Goal: Browse casually: Explore the website without a specific task or goal

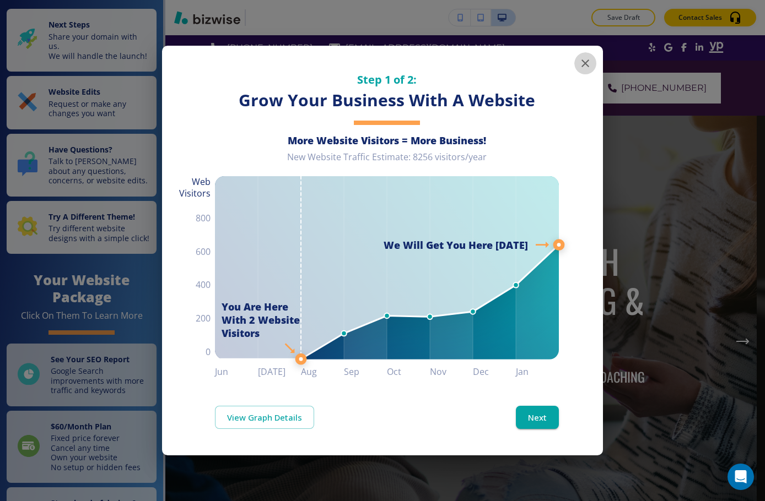
click at [527, 59] on button "button" at bounding box center [585, 63] width 22 height 22
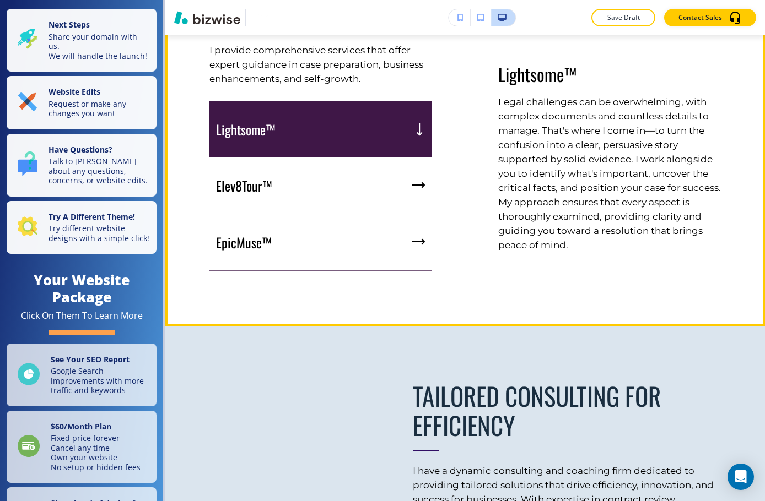
scroll to position [716, 0]
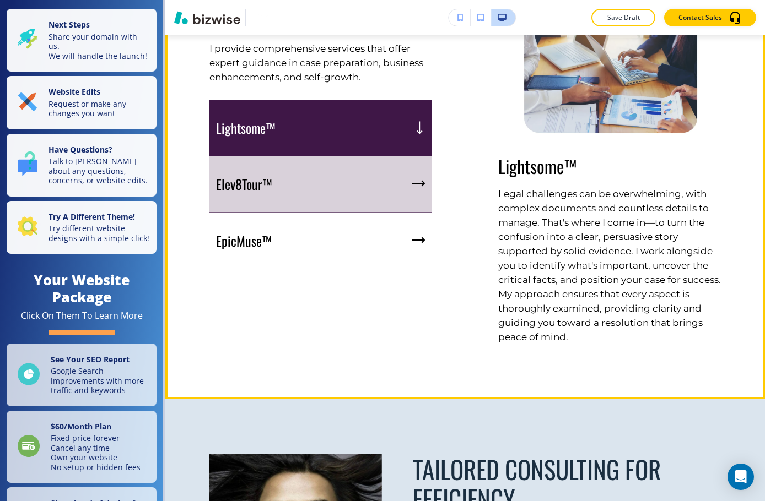
click at [366, 202] on div "Elev8Tour™" at bounding box center [320, 184] width 223 height 57
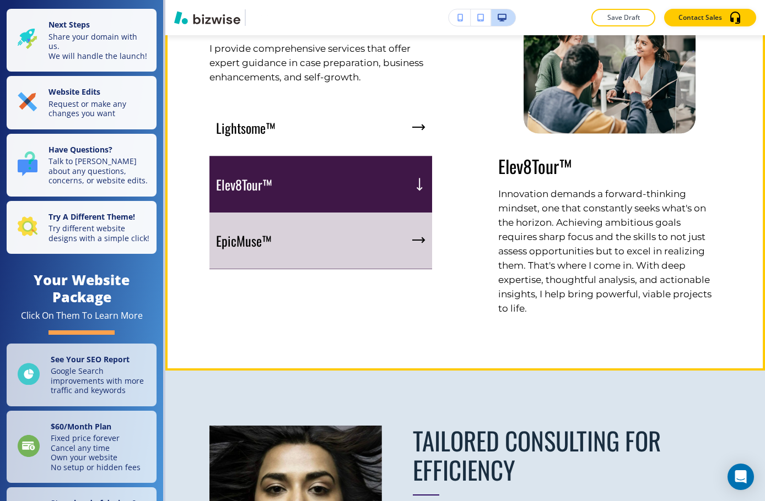
click at [380, 238] on div "EpicMuse™" at bounding box center [320, 241] width 223 height 57
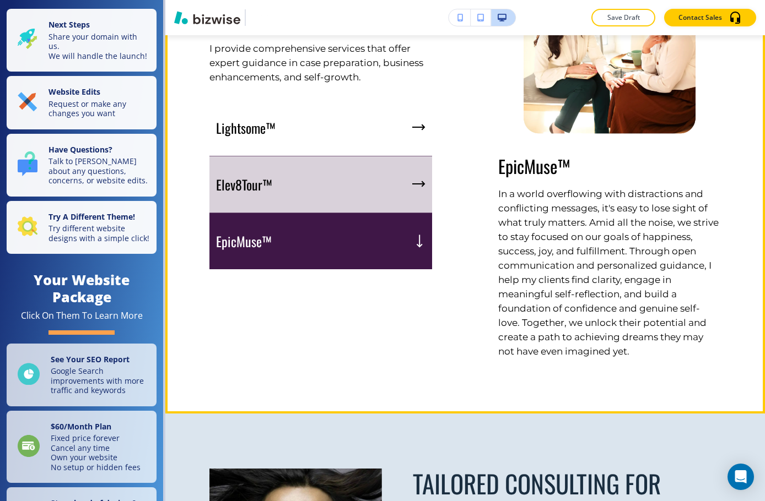
click at [405, 187] on div "Elev8Tour™" at bounding box center [320, 185] width 223 height 57
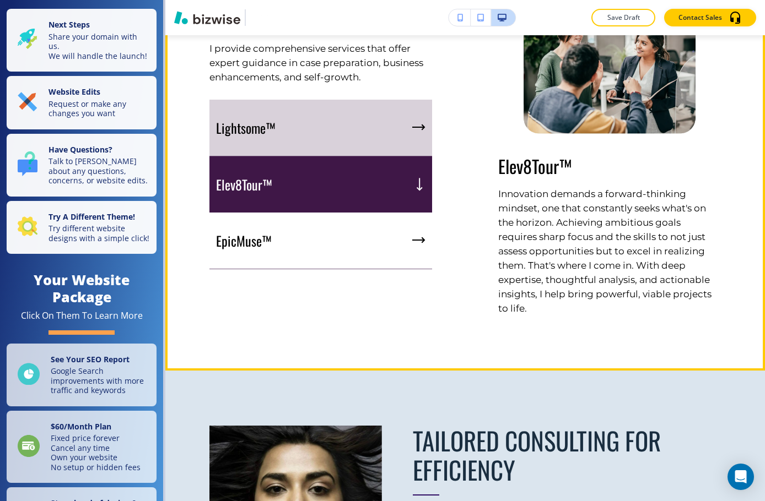
click at [403, 138] on div "Lightsome™" at bounding box center [320, 128] width 223 height 57
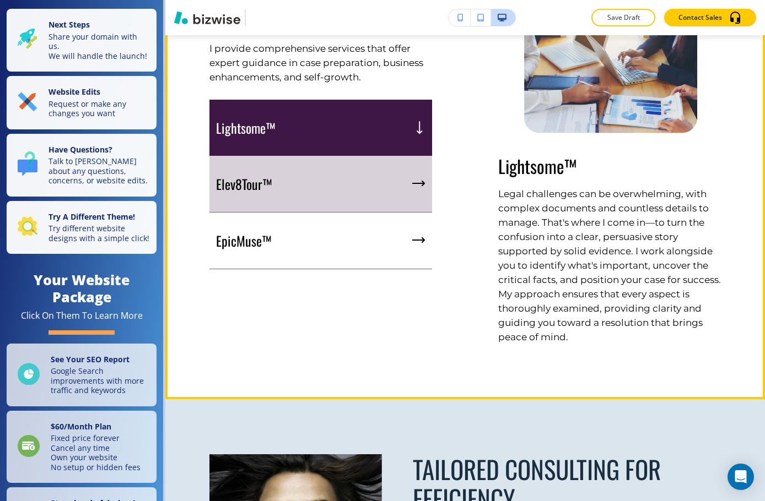
click at [400, 186] on div "Elev8Tour™" at bounding box center [320, 184] width 223 height 57
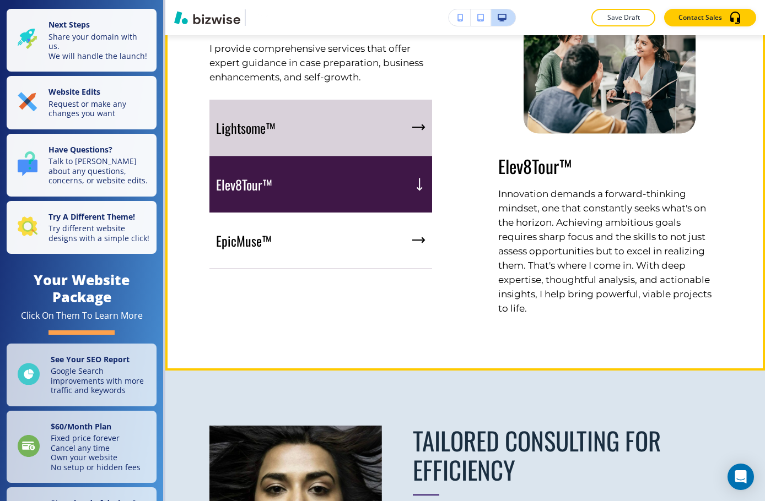
click at [357, 134] on div "Lightsome™" at bounding box center [320, 128] width 223 height 57
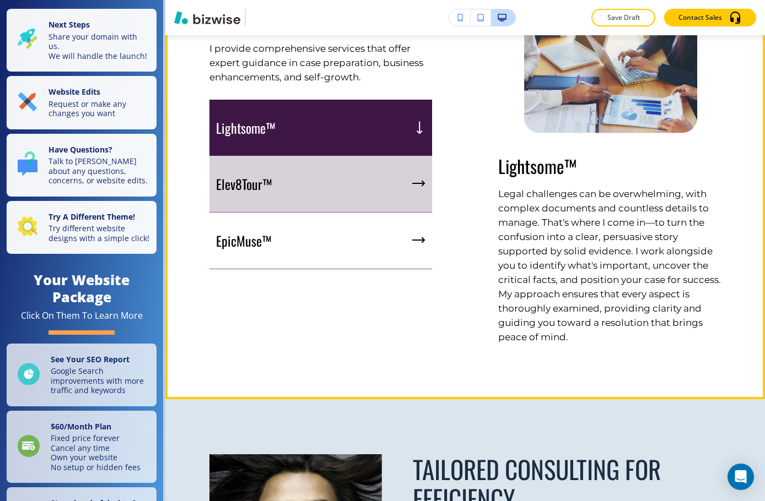
click at [384, 193] on div "Elev8Tour™" at bounding box center [320, 184] width 223 height 57
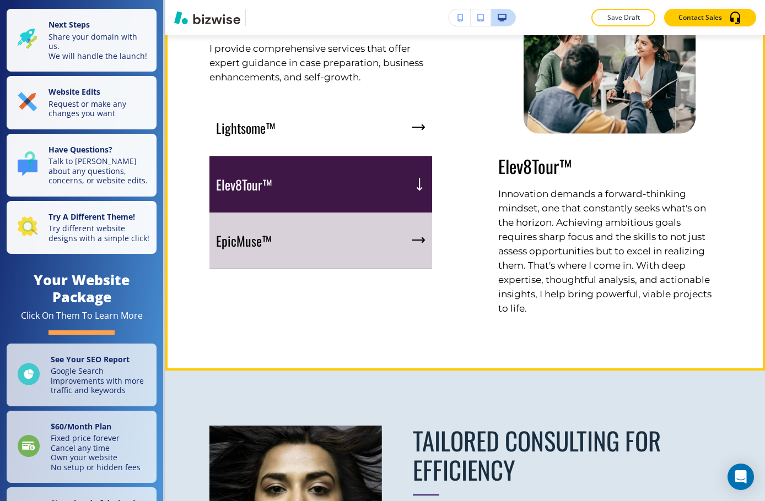
click at [385, 228] on div "EpicMuse™" at bounding box center [320, 241] width 223 height 57
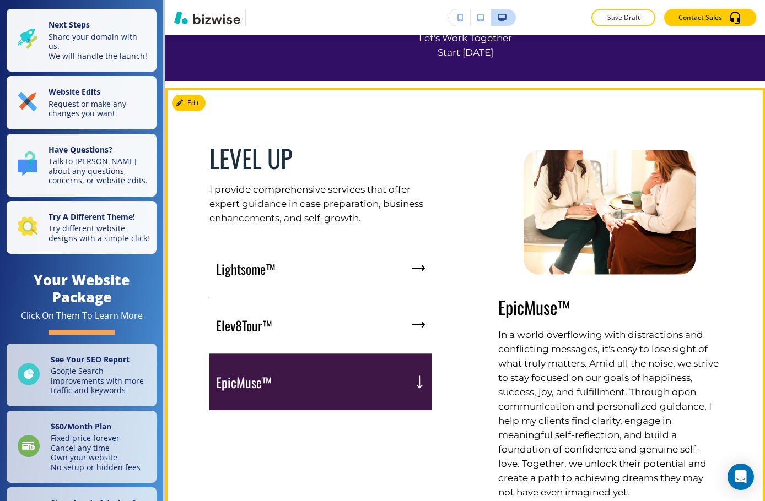
scroll to position [772, 0]
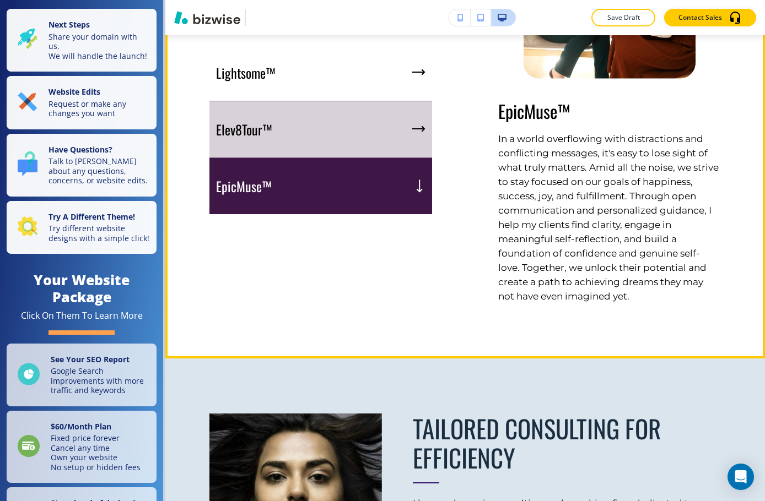
click at [360, 128] on div "Elev8Tour™" at bounding box center [320, 129] width 223 height 57
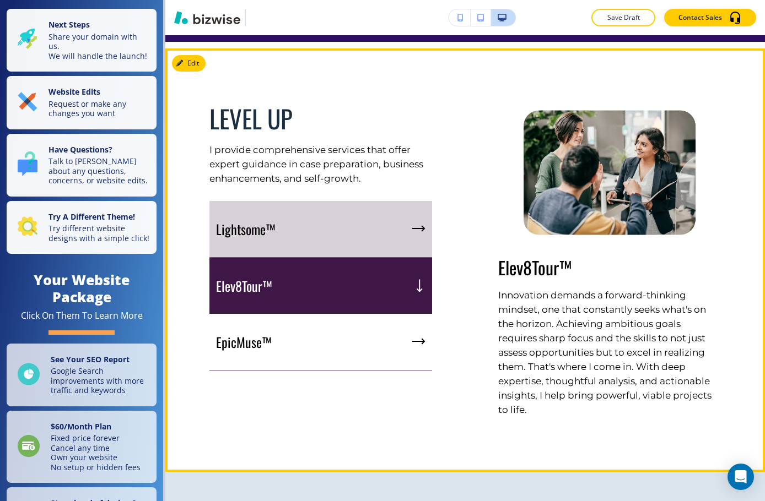
scroll to position [606, 0]
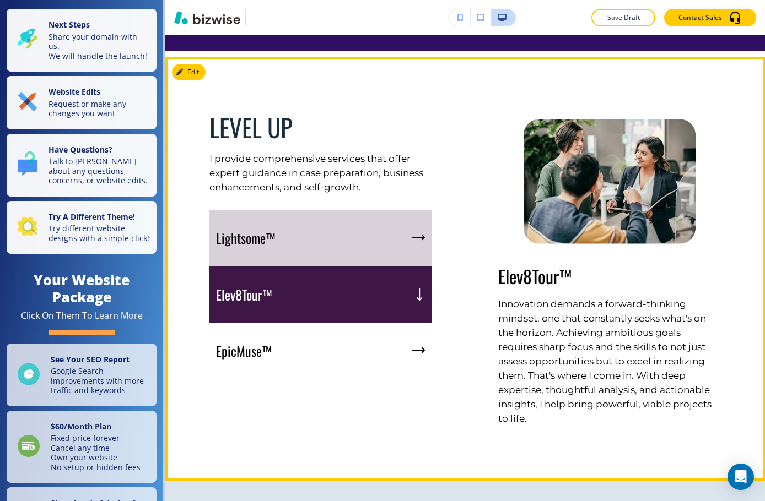
click at [391, 238] on div "Lightsome™" at bounding box center [320, 238] width 223 height 57
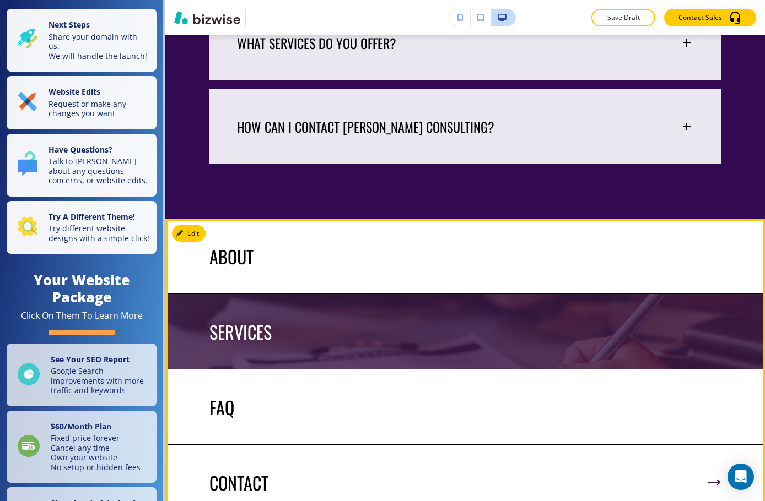
scroll to position [4133, 0]
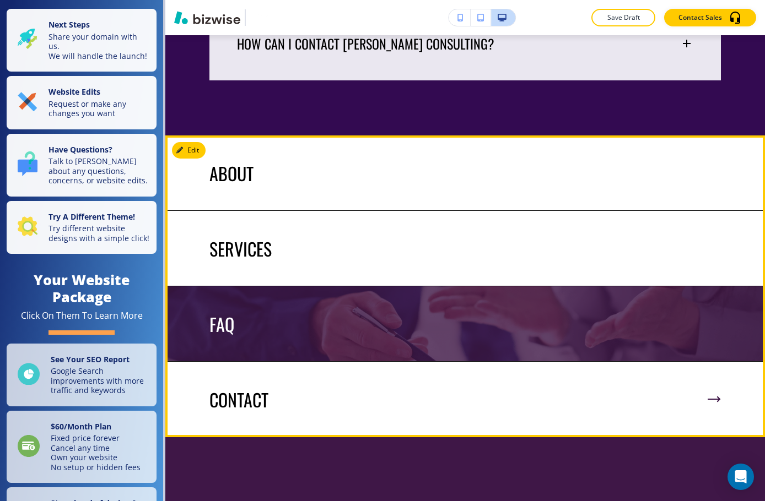
click at [317, 349] on img at bounding box center [465, 324] width 600 height 75
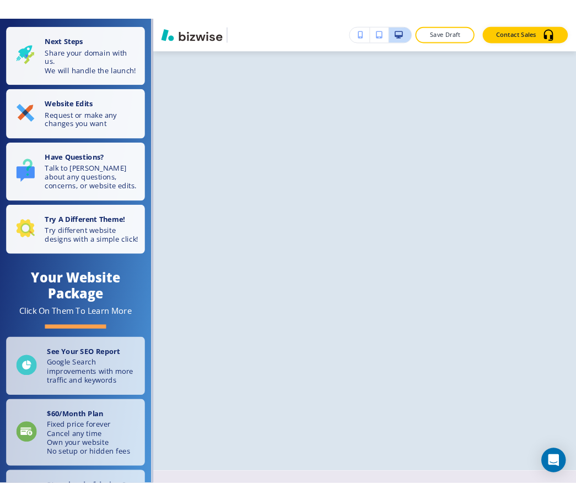
scroll to position [6169, 0]
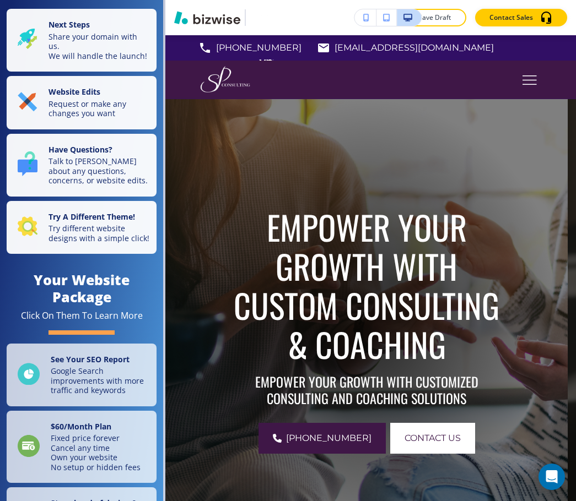
click at [527, 29] on div "Save Draft Contact Sales" at bounding box center [370, 17] width 411 height 35
